Goal: Obtain resource: Download file/media

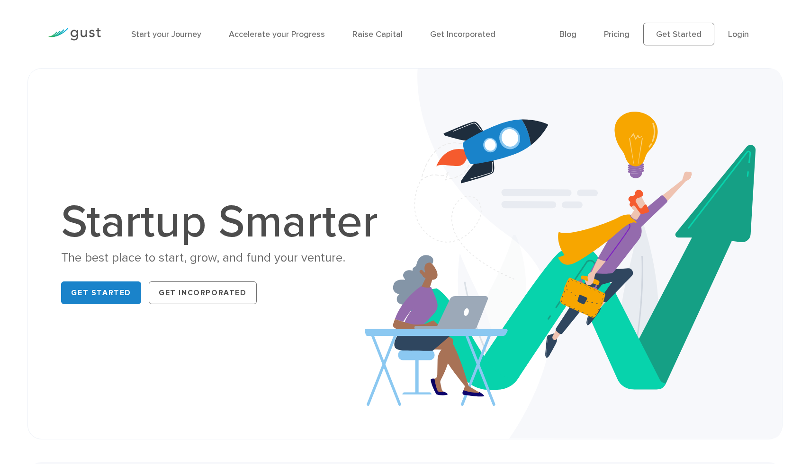
click at [735, 40] on li "Login" at bounding box center [738, 34] width 21 height 13
click at [735, 32] on link "Login" at bounding box center [738, 34] width 21 height 10
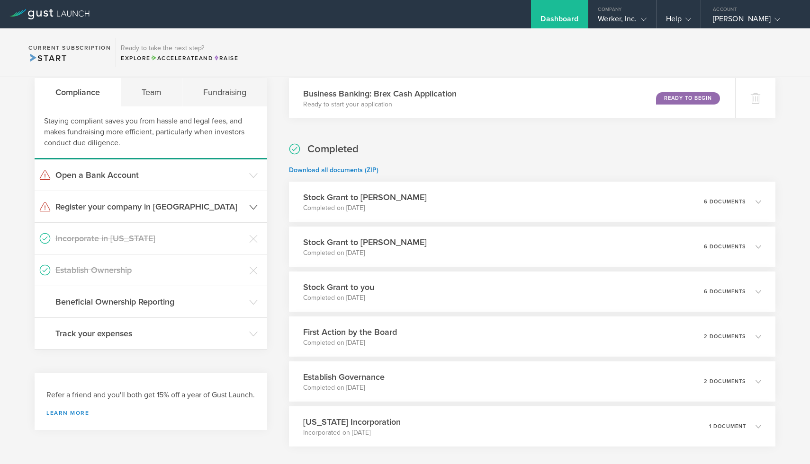
scroll to position [84, 0]
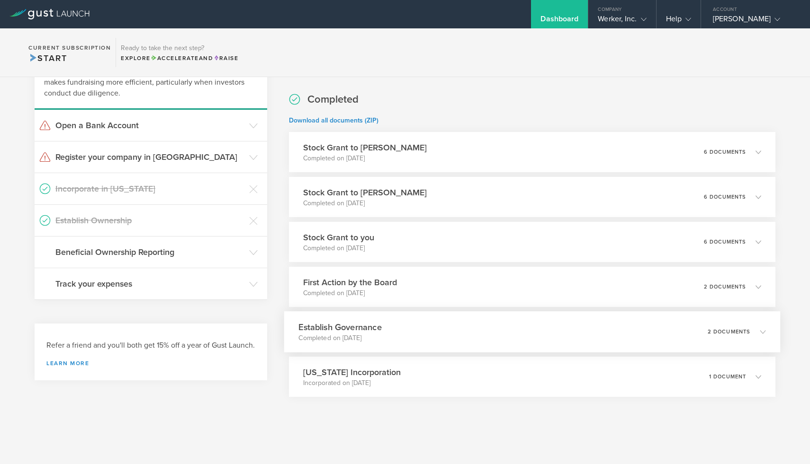
click at [403, 330] on div "Establish Governance Completed on [DATE] 2 documents" at bounding box center [532, 332] width 496 height 41
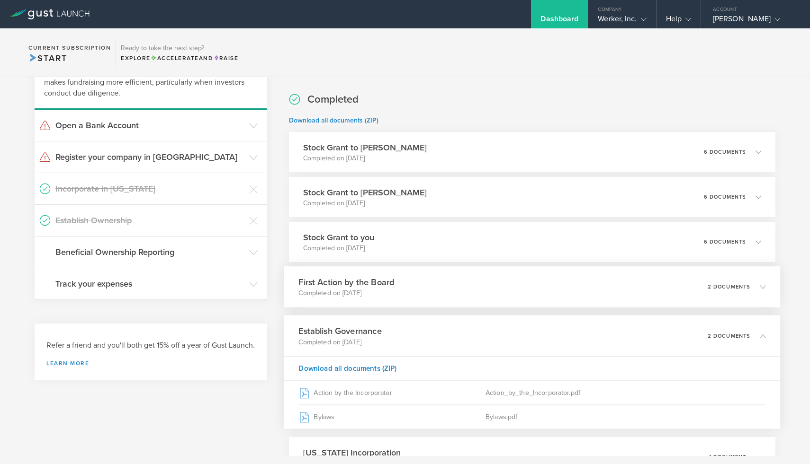
click at [400, 292] on div "First Action by the Board Completed on [DATE] 2 documents" at bounding box center [532, 287] width 496 height 41
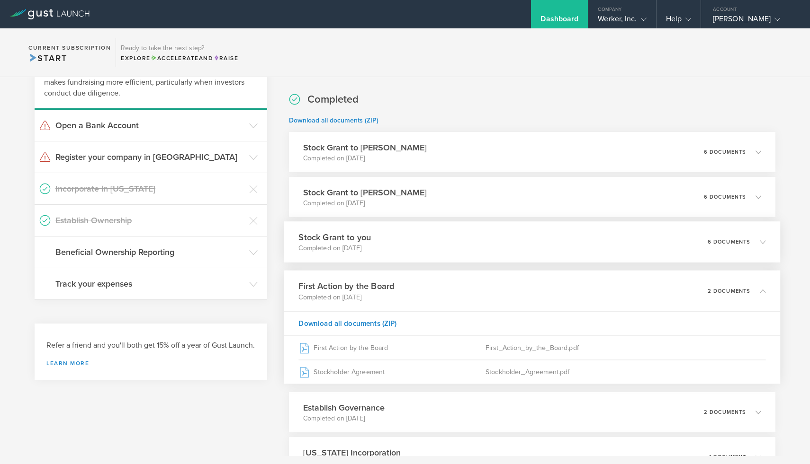
click at [397, 249] on div "Stock Grant to you Completed on [DATE] 6 documents" at bounding box center [532, 242] width 496 height 41
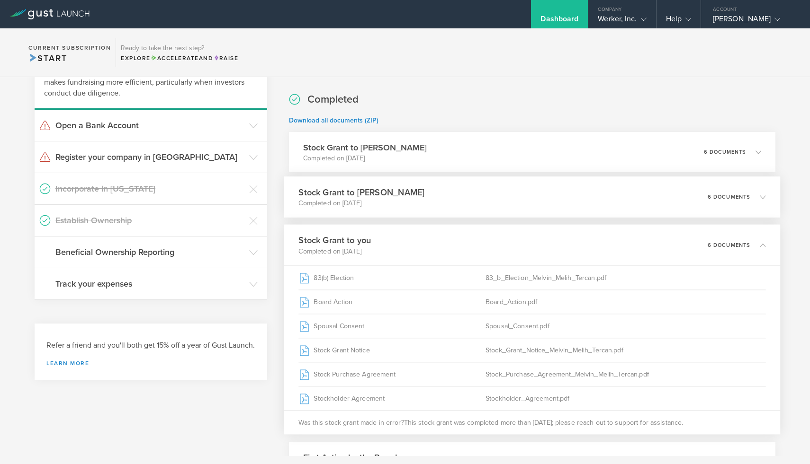
click at [391, 201] on p "Completed on [DATE]" at bounding box center [361, 203] width 126 height 9
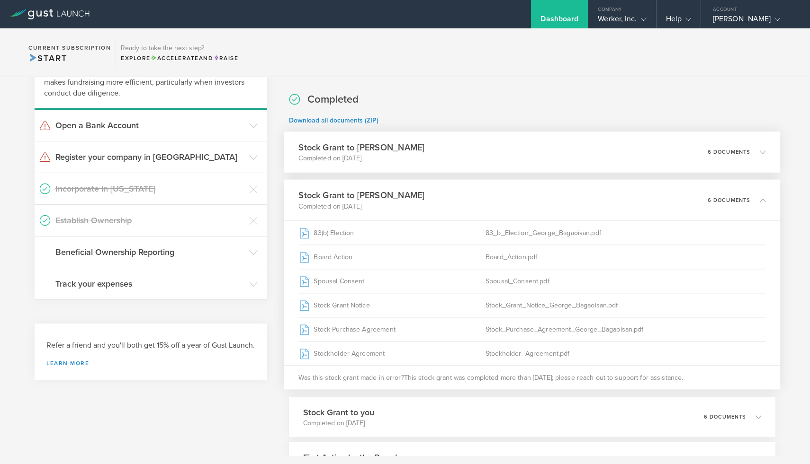
click at [388, 162] on p "Completed on [DATE]" at bounding box center [361, 158] width 126 height 9
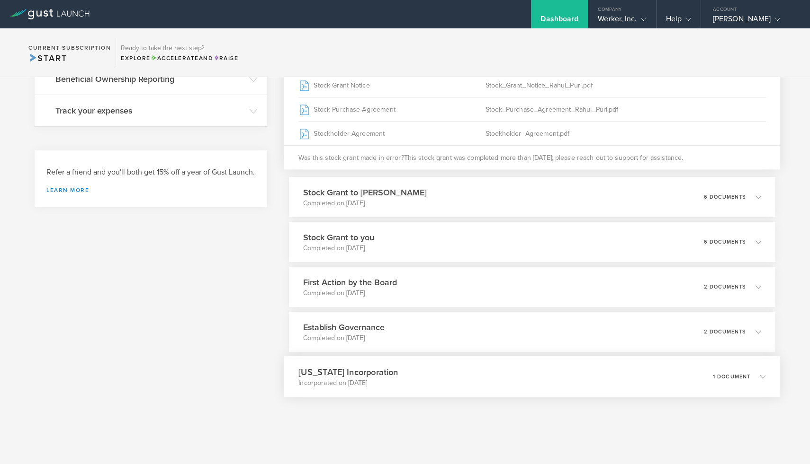
click at [386, 383] on p "Incorporated on [DATE]" at bounding box center [347, 383] width 99 height 9
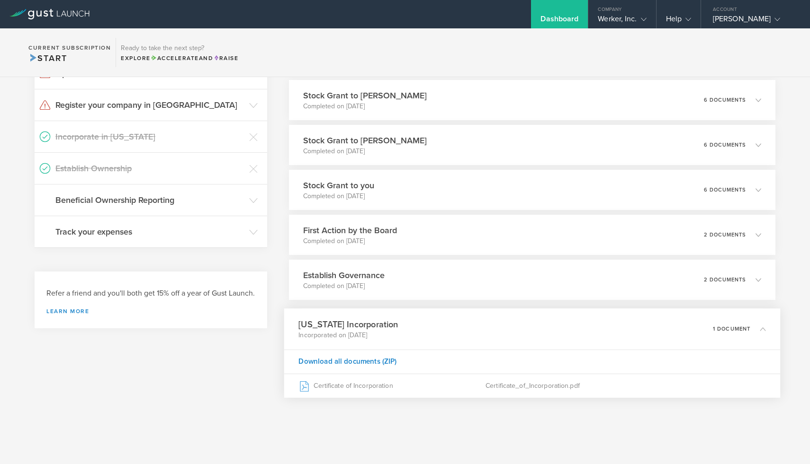
scroll to position [136, 0]
click at [368, 285] on p "Completed on [DATE]" at bounding box center [339, 286] width 83 height 9
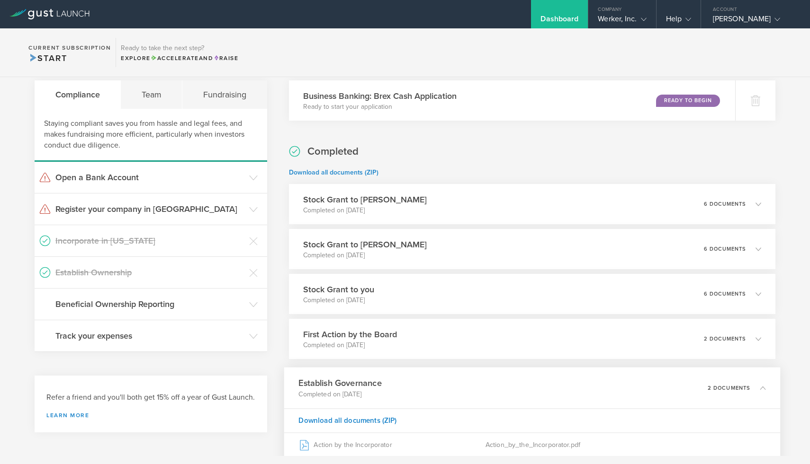
scroll to position [0, 0]
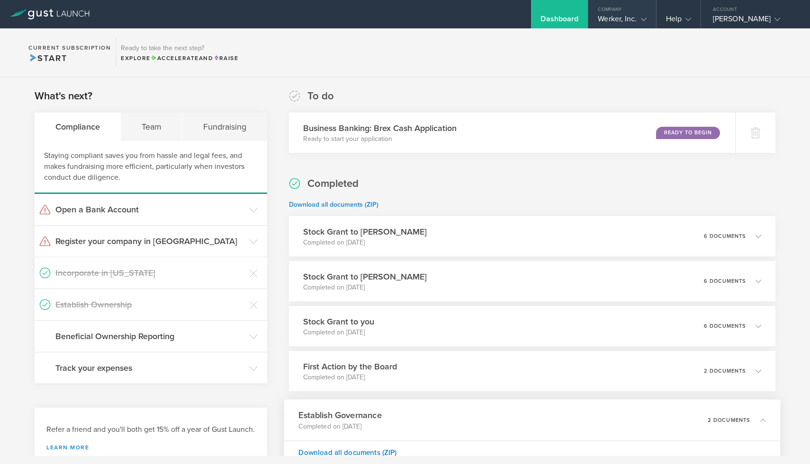
click at [630, 20] on div "Werker, Inc." at bounding box center [622, 21] width 48 height 14
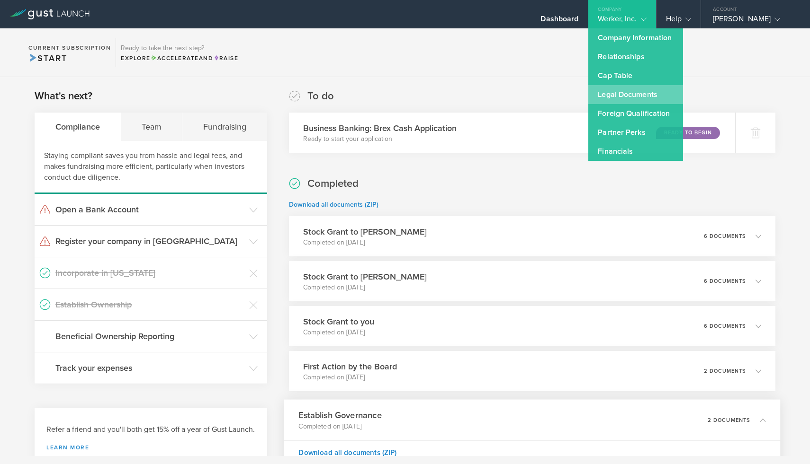
click at [621, 97] on link "Legal Documents" at bounding box center [635, 94] width 95 height 19
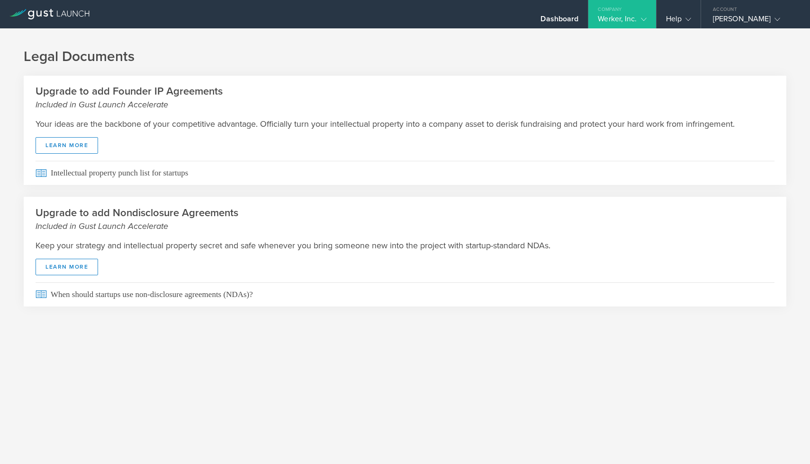
click at [635, 18] on div "Werker, Inc." at bounding box center [622, 21] width 48 height 14
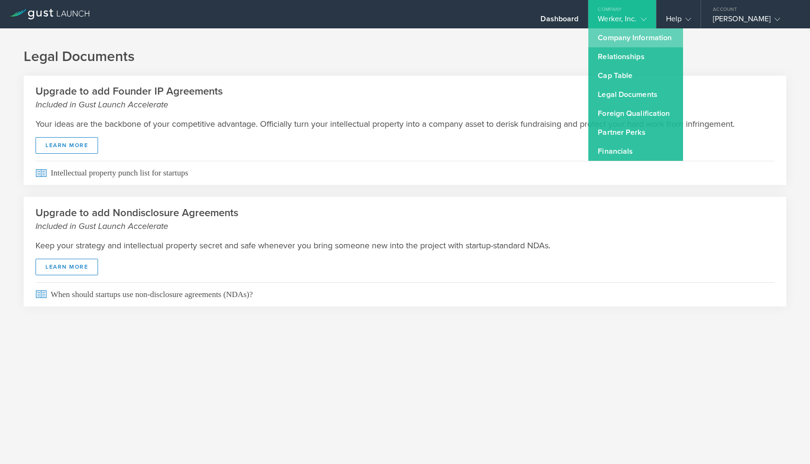
click at [631, 36] on link "Company Information" at bounding box center [635, 37] width 95 height 19
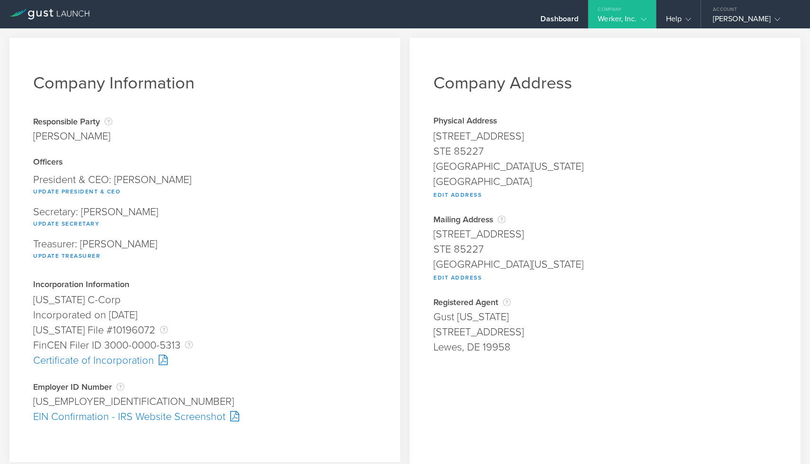
click at [57, 405] on div "[US_EMPLOYER_IDENTIFICATION_NUMBER]" at bounding box center [204, 401] width 343 height 15
click at [625, 10] on div "Company" at bounding box center [621, 7] width 67 height 14
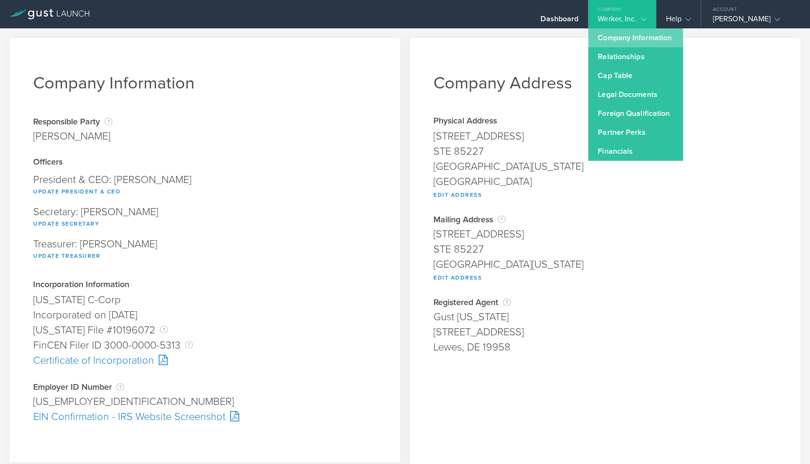
click at [606, 40] on link "Company Information" at bounding box center [635, 37] width 95 height 19
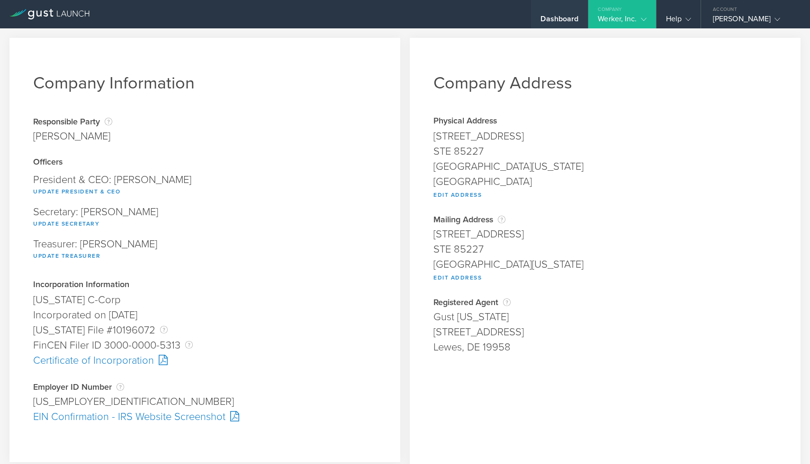
click at [558, 12] on div "Dashboard" at bounding box center [559, 14] width 57 height 28
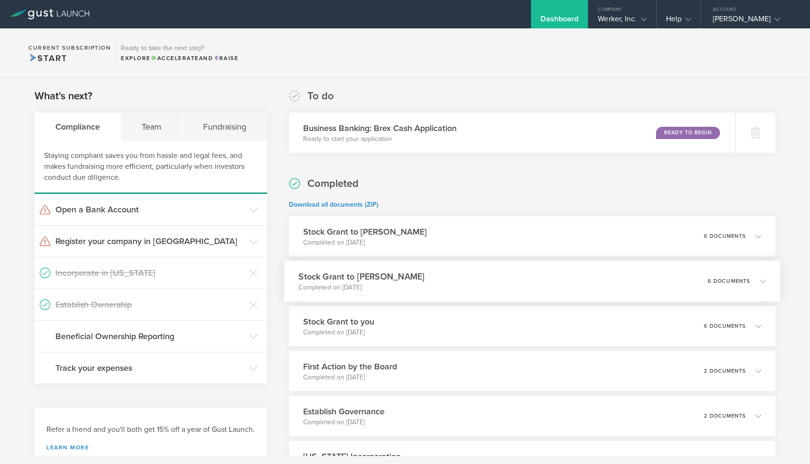
click at [417, 279] on h3 "Stock Grant to [PERSON_NAME]" at bounding box center [361, 276] width 126 height 13
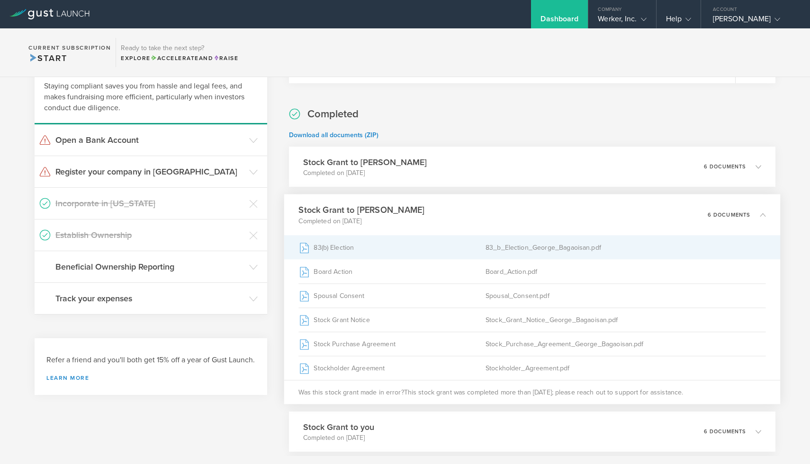
scroll to position [77, 0]
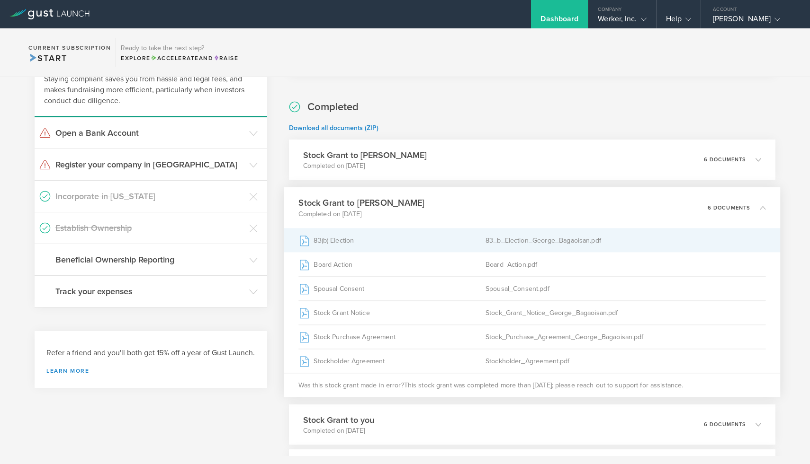
click at [404, 248] on div "83(b) Election" at bounding box center [391, 241] width 187 height 24
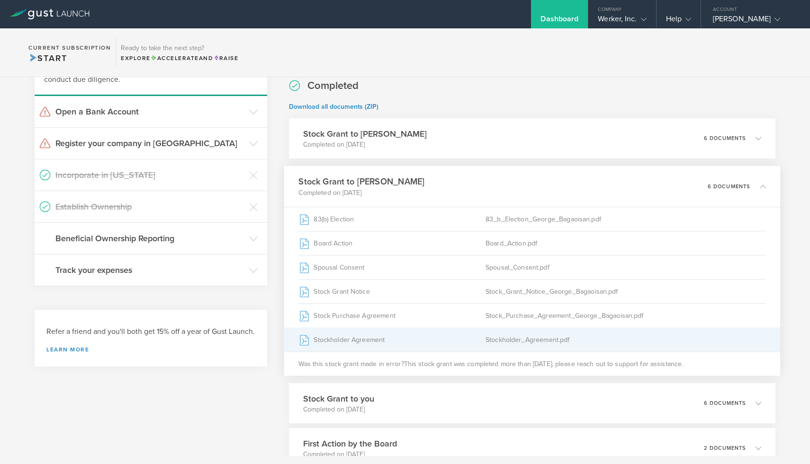
scroll to position [99, 0]
click at [390, 342] on div "Stockholder Agreement" at bounding box center [391, 339] width 187 height 24
